Goal: Use online tool/utility: Utilize a website feature to perform a specific function

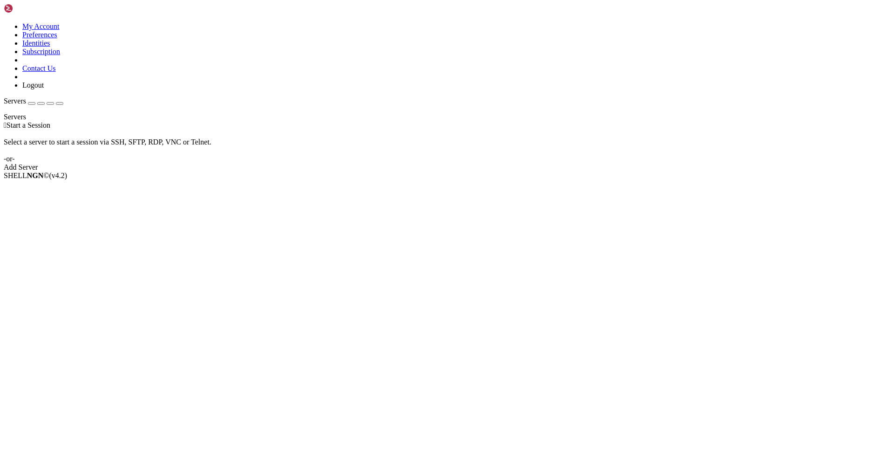
click at [488, 167] on link "Add Server" at bounding box center [447, 167] width 887 height 8
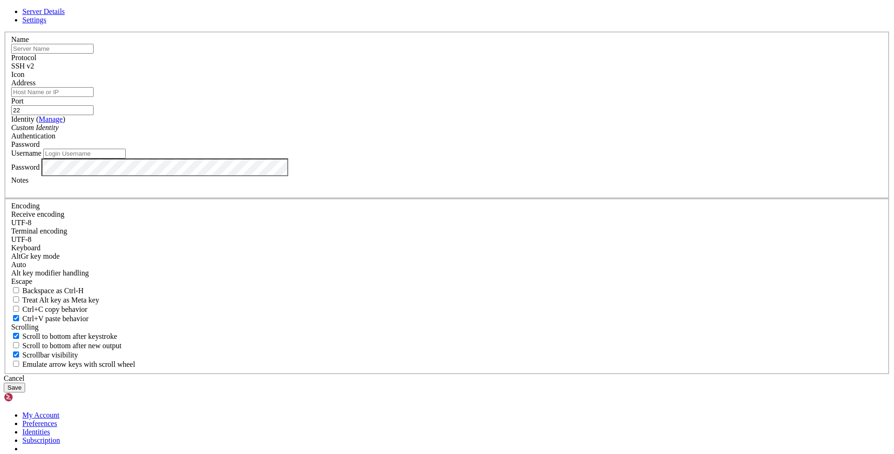
paste input "[TECHNICAL_ID]"
type input "[TECHNICAL_ID]"
paste input "[TECHNICAL_ID]"
click at [94, 97] on input "Address" at bounding box center [52, 92] width 82 height 10
type input "[TECHNICAL_ID]"
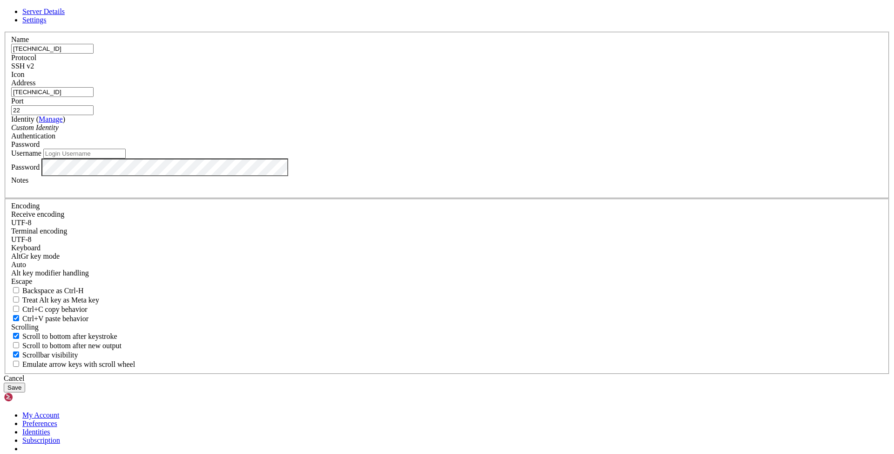
click at [521, 70] on div "SSH v2" at bounding box center [447, 66] width 872 height 8
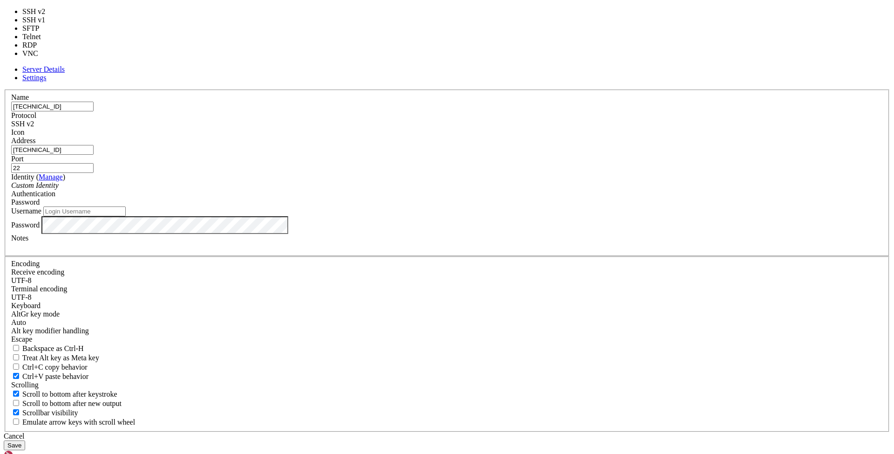
type input "3389"
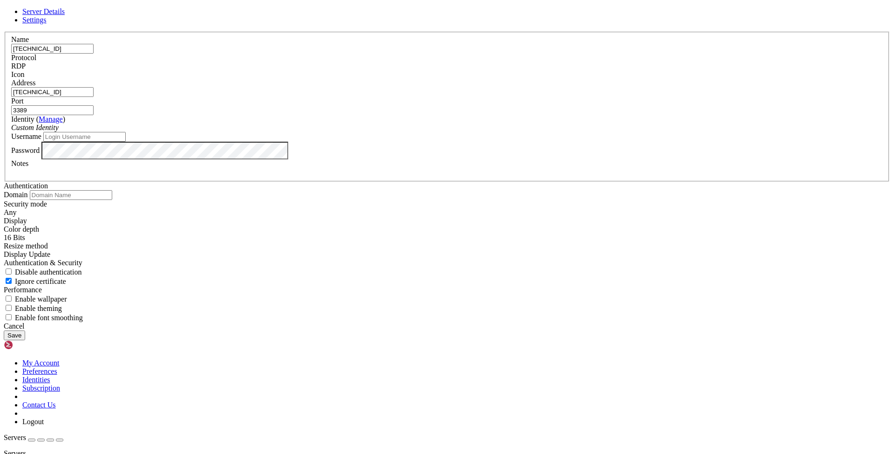
click at [25, 340] on button "Save" at bounding box center [14, 335] width 21 height 10
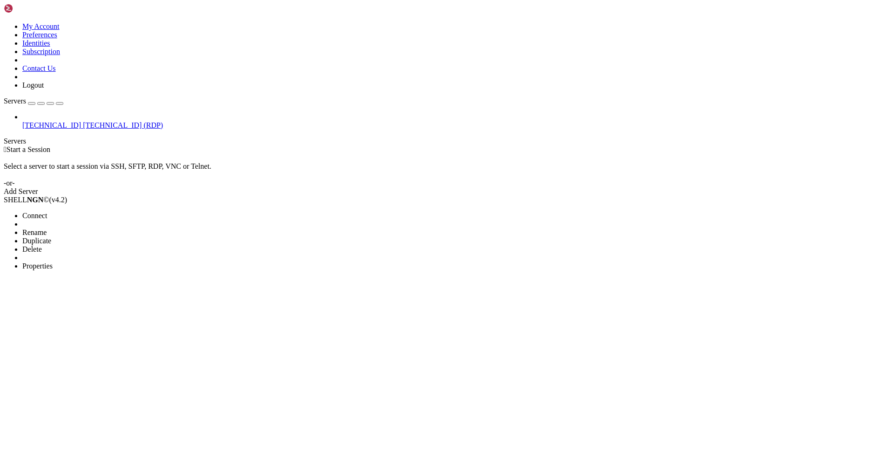
click at [47, 211] on span "Connect" at bounding box center [34, 215] width 25 height 8
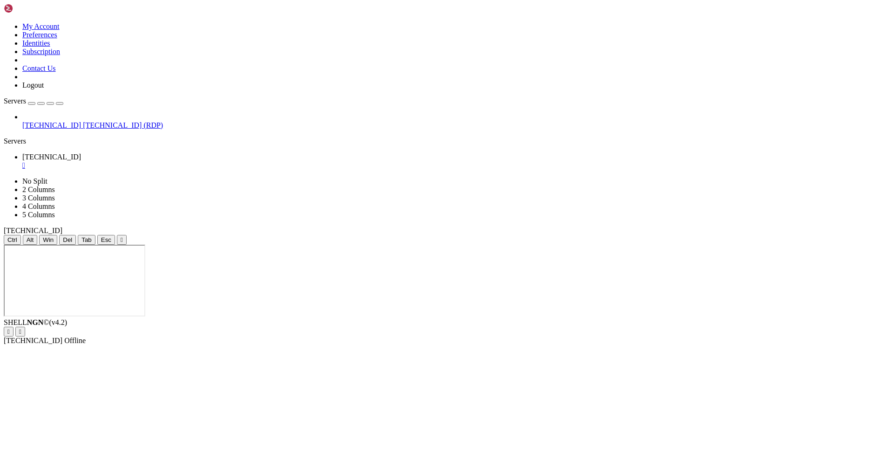
click at [50, 129] on div "[TECHNICAL_ID] [TECHNICAL_ID] (RDP)" at bounding box center [447, 121] width 887 height 17
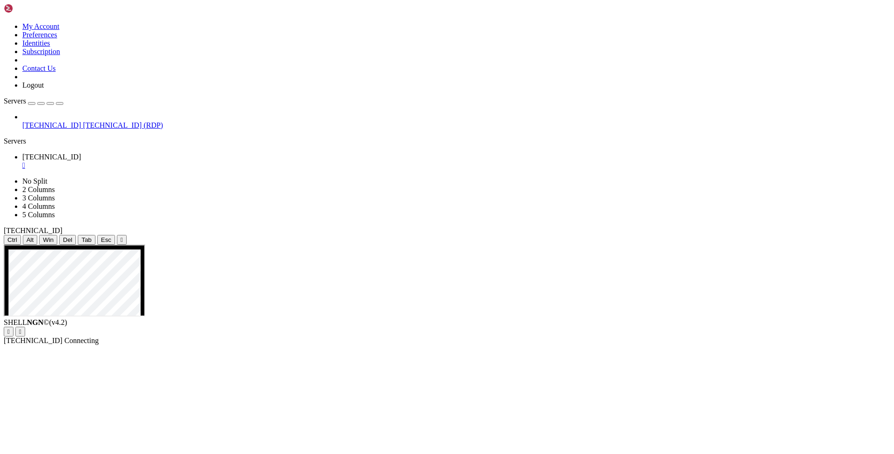
click at [54, 129] on div "[TECHNICAL_ID] [TECHNICAL_ID] (RDP)" at bounding box center [447, 121] width 887 height 17
click at [175, 161] on div "" at bounding box center [456, 165] width 868 height 8
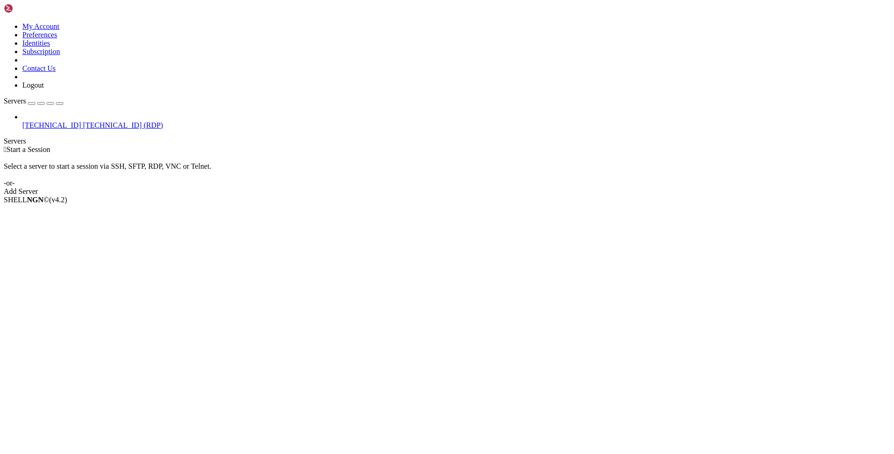
click at [187, 145] on div " Start a Session" at bounding box center [447, 149] width 887 height 8
click at [514, 187] on link "Add Server" at bounding box center [447, 191] width 887 height 8
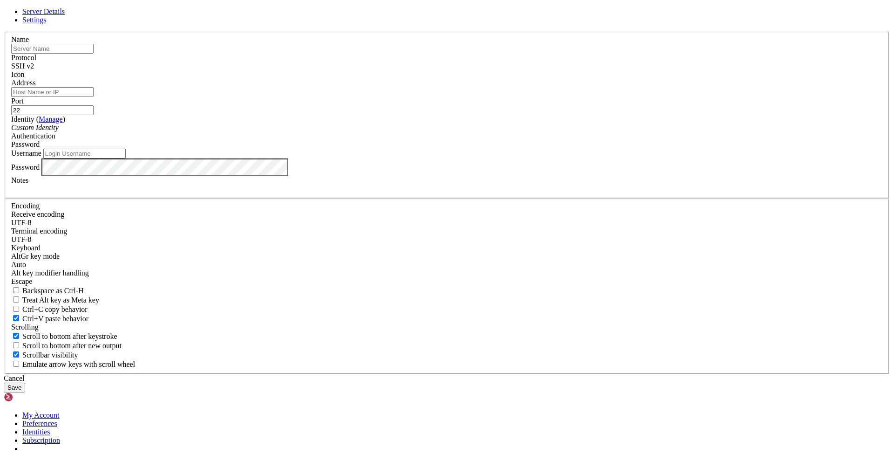
paste input "[TECHNICAL_ID]"
type input "[TECHNICAL_ID]"
paste input "[TECHNICAL_ID]"
type input "[TECHNICAL_ID]"
click at [25, 382] on button "Save" at bounding box center [14, 387] width 21 height 10
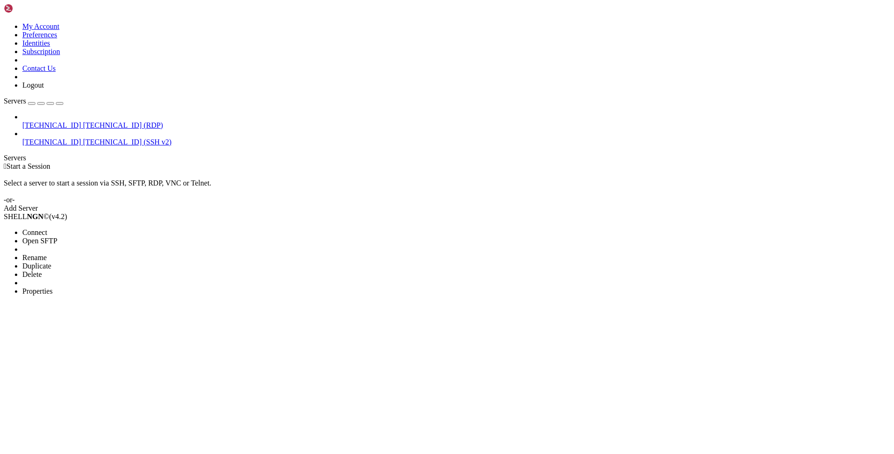
click at [47, 228] on span "Connect" at bounding box center [34, 232] width 25 height 8
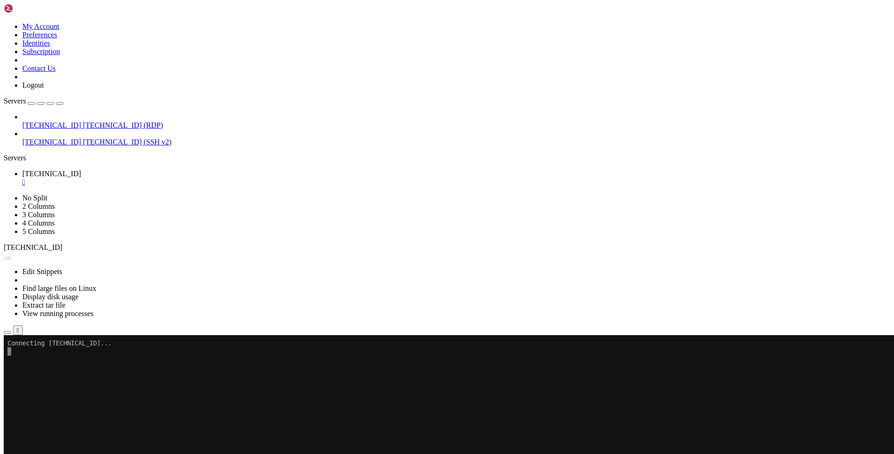
click at [74, 122] on div "[TECHNICAL_ID] [TECHNICAL_ID] (RDP) [TECHNICAL_ID] [TECHNICAL_ID] (SSH v2)" at bounding box center [447, 130] width 887 height 34
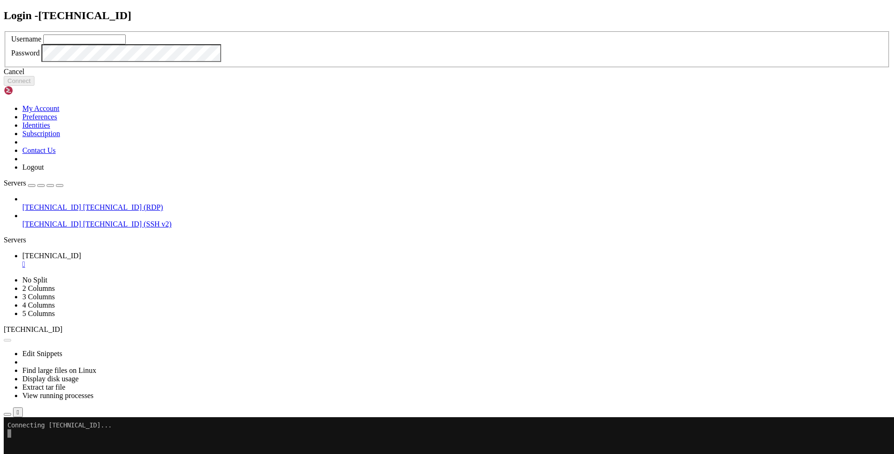
click at [457, 76] on div "Cancel" at bounding box center [447, 72] width 887 height 8
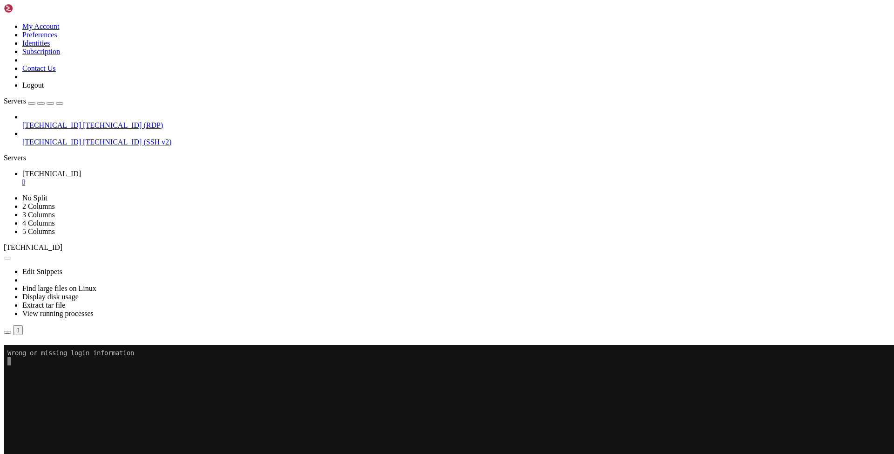
click at [177, 178] on div "" at bounding box center [456, 182] width 868 height 8
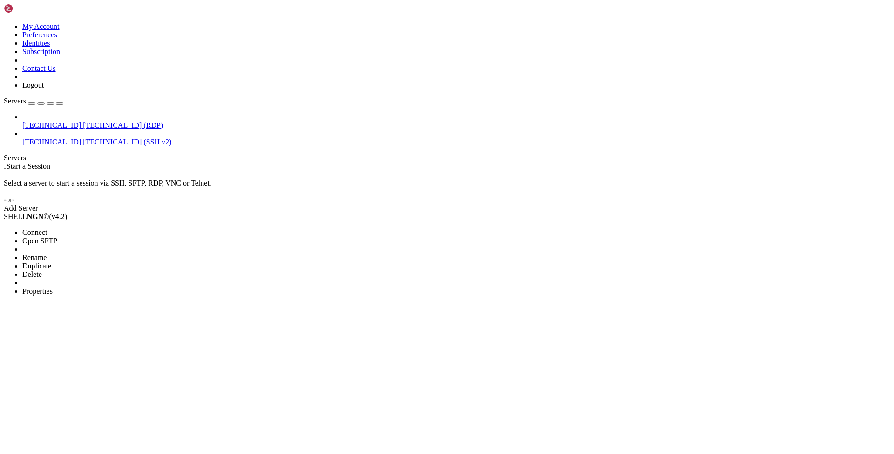
click at [53, 287] on span "Properties" at bounding box center [37, 291] width 30 height 8
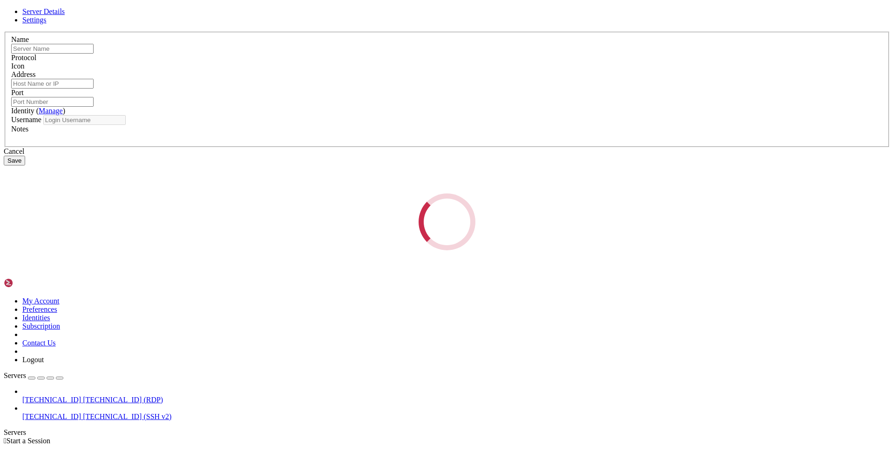
type input "[TECHNICAL_ID]"
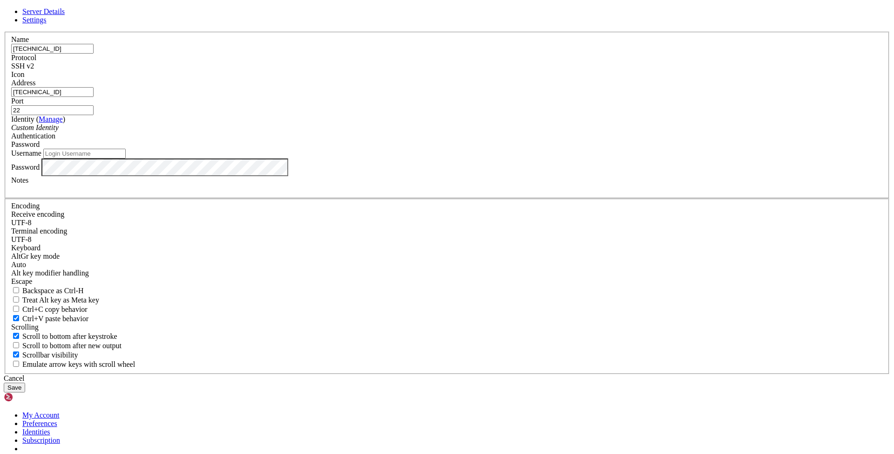
click at [501, 70] on div "Protocol SSH v2" at bounding box center [447, 62] width 872 height 17
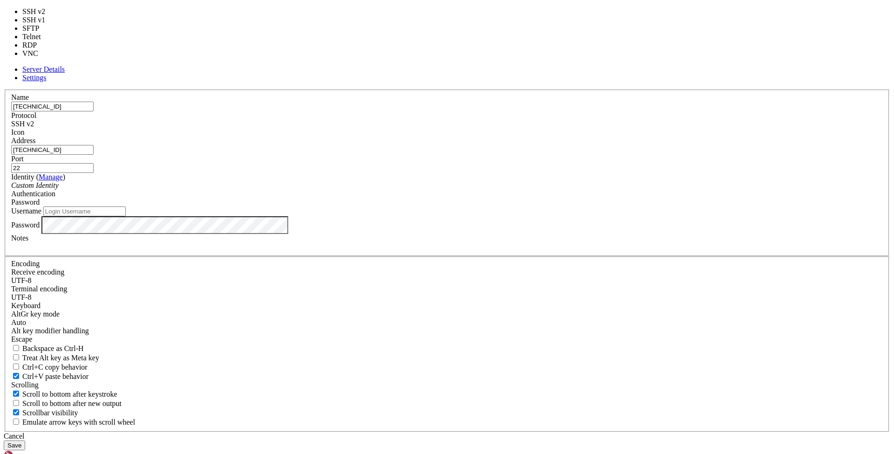
click at [500, 128] on div "SSH v2" at bounding box center [447, 124] width 872 height 8
type input "3389"
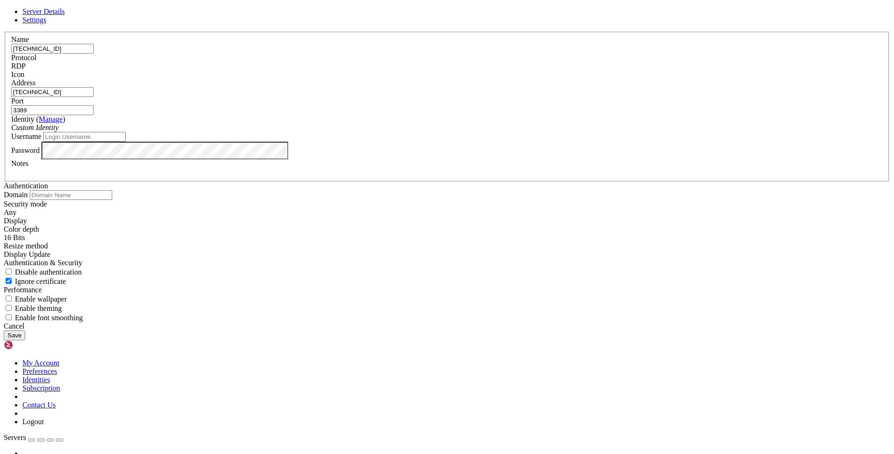
click at [25, 340] on button "Save" at bounding box center [14, 335] width 21 height 10
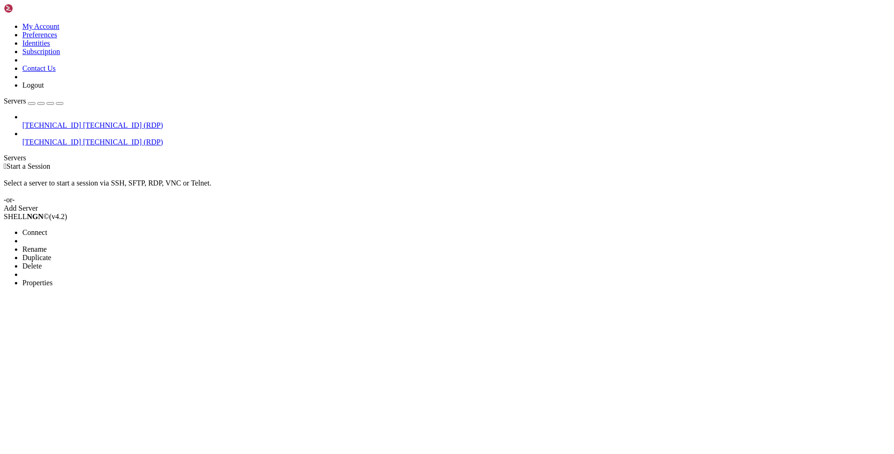
click at [47, 228] on span "Connect" at bounding box center [34, 232] width 25 height 8
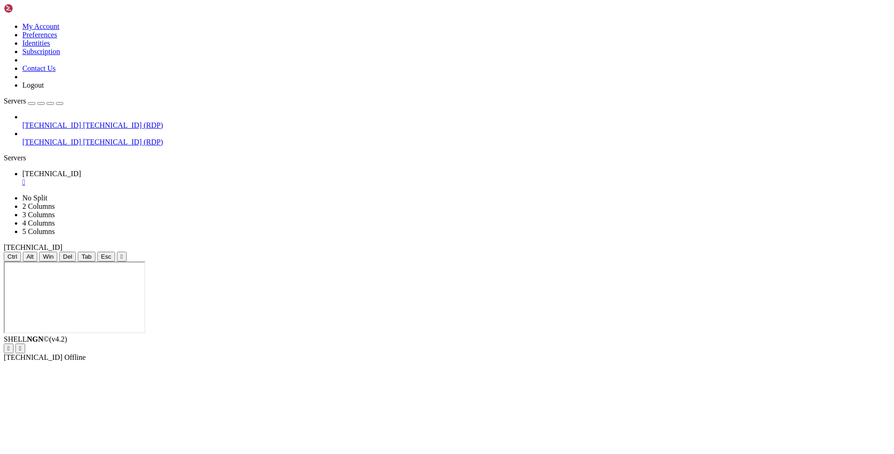
click at [49, 131] on div "[TECHNICAL_ID] [TECHNICAL_ID] (RDP) [TECHNICAL_ID] [TECHNICAL_ID] (RDP)" at bounding box center [447, 130] width 887 height 34
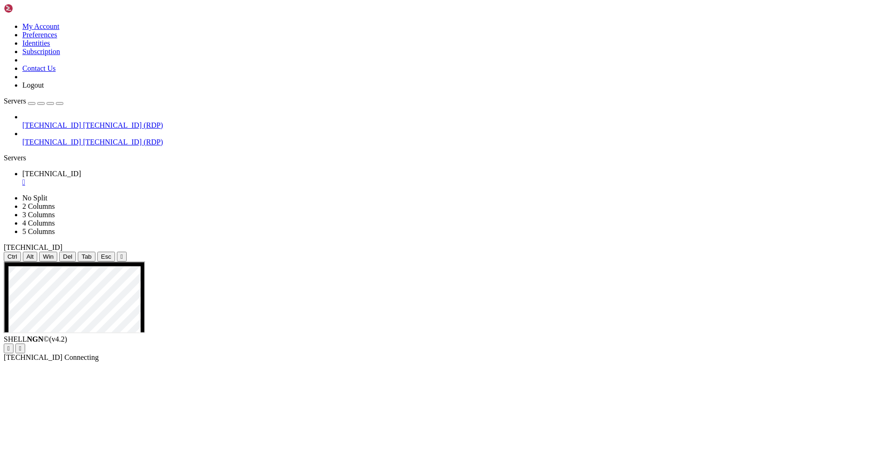
click at [75, 129] on div "[TECHNICAL_ID] [TECHNICAL_ID] (RDP) [TECHNICAL_ID] [TECHNICAL_ID] (RDP)" at bounding box center [447, 130] width 887 height 34
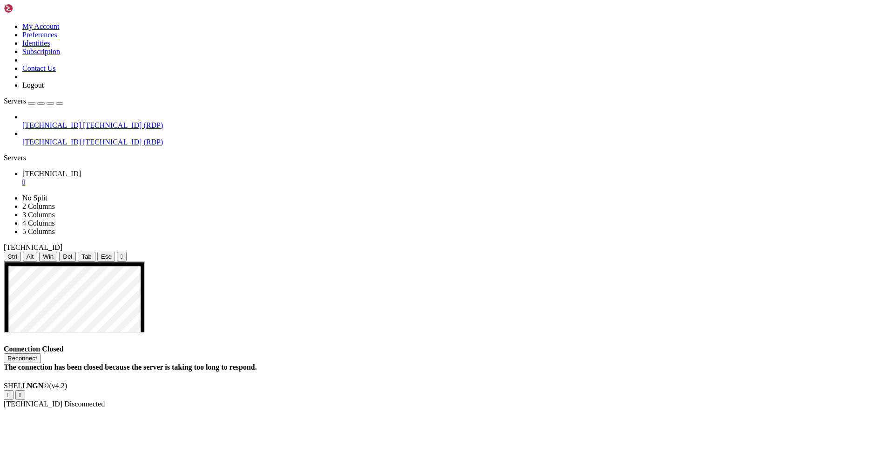
click at [429, 363] on div "The connection has been closed because the server is taking too long to respond." at bounding box center [447, 367] width 887 height 8
click at [177, 178] on div "" at bounding box center [456, 182] width 868 height 8
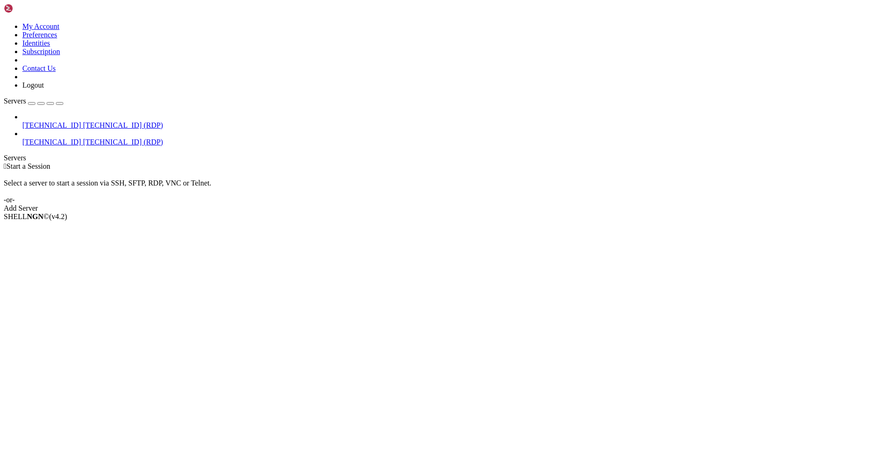
click at [186, 162] on div " Start a Session Select a server to start a session via SSH, SFTP, RDP, VNC or…" at bounding box center [447, 187] width 887 height 50
click at [155, 170] on div "Select a server to start a session via SSH, SFTP, RDP, VNC or Telnet. -or-" at bounding box center [447, 187] width 887 height 34
click at [480, 162] on div " Start a Session Select a server to start a session via SSH, SFTP, RDP, VNC or…" at bounding box center [447, 187] width 887 height 50
click at [107, 228] on li "Connect" at bounding box center [64, 232] width 85 height 8
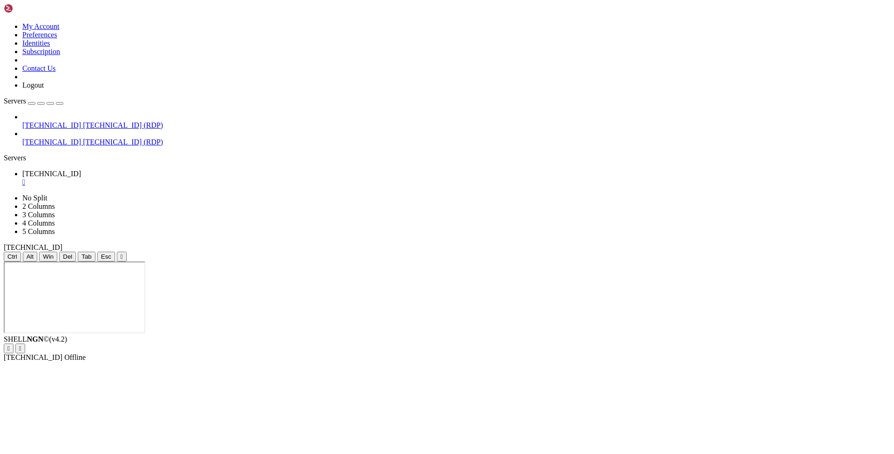
click at [90, 127] on div "[TECHNICAL_ID] [TECHNICAL_ID] (RDP) [TECHNICAL_ID] [TECHNICAL_ID] (RDP)" at bounding box center [447, 130] width 887 height 34
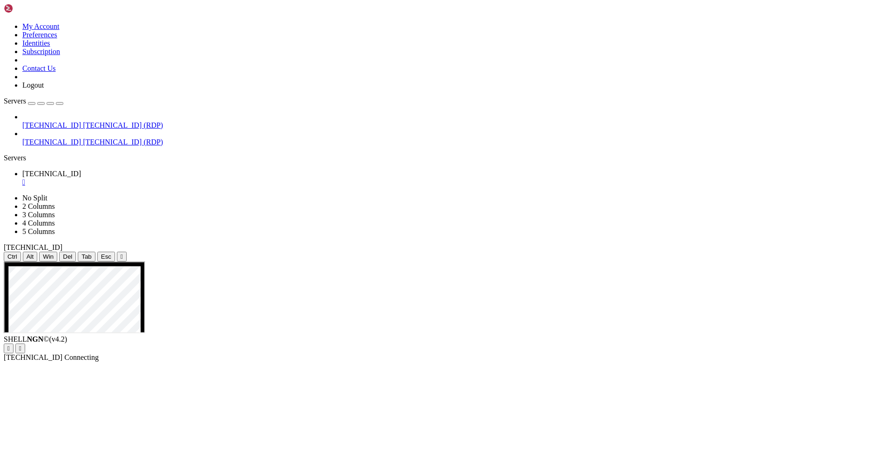
drag, startPoint x: 105, startPoint y: 109, endPoint x: 27, endPoint y: 2, distance: 132.0
click at [105, 113] on div "[TECHNICAL_ID] [TECHNICAL_ID] (RDP) [TECHNICAL_ID] [TECHNICAL_ID] (RDP)" at bounding box center [447, 130] width 887 height 34
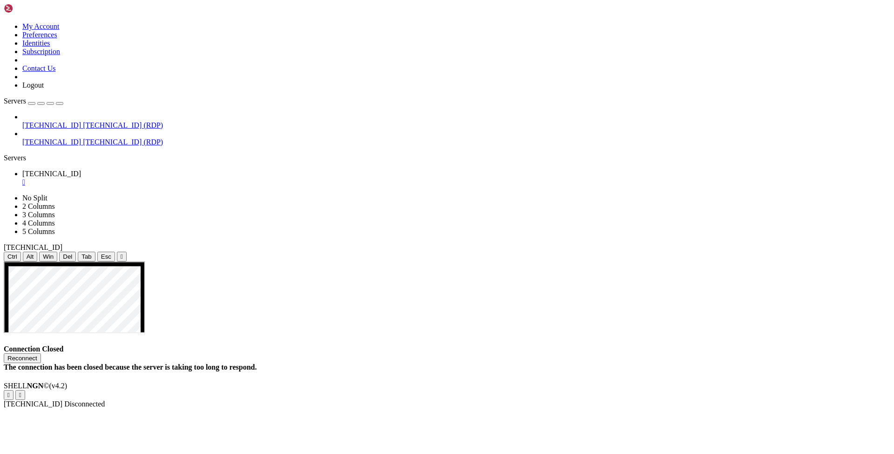
click at [178, 178] on div "" at bounding box center [456, 182] width 868 height 8
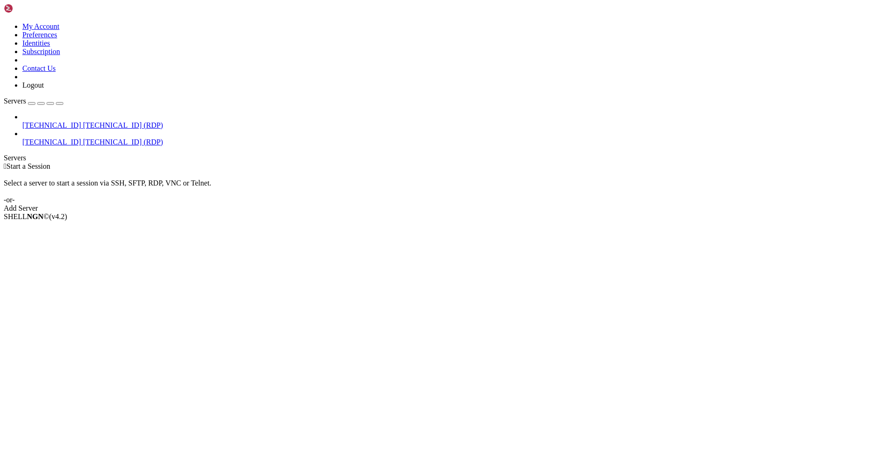
click at [350, 162] on div " Start a Session" at bounding box center [447, 166] width 887 height 8
